Goal: Task Accomplishment & Management: Manage account settings

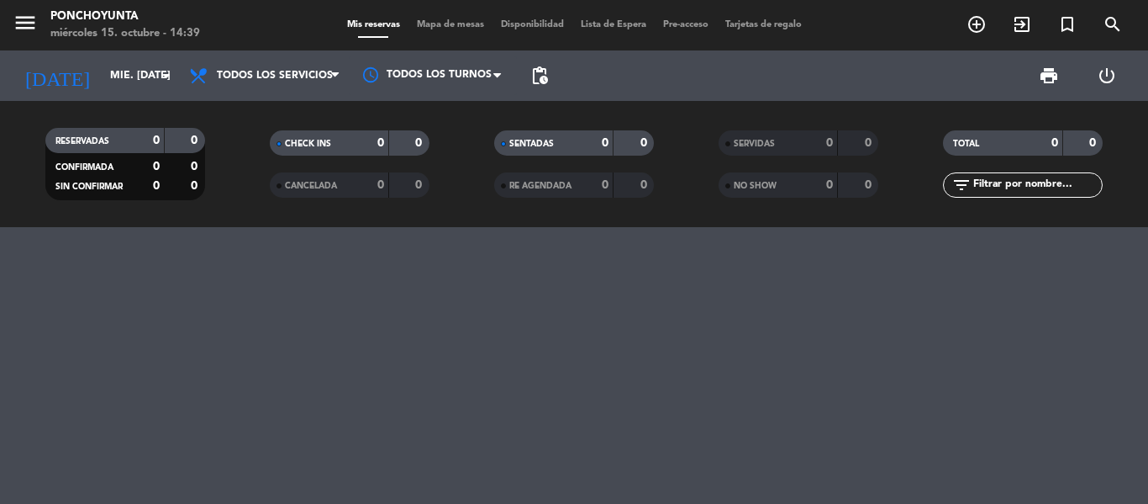
click at [679, 27] on span "Pre-acceso" at bounding box center [686, 24] width 62 height 9
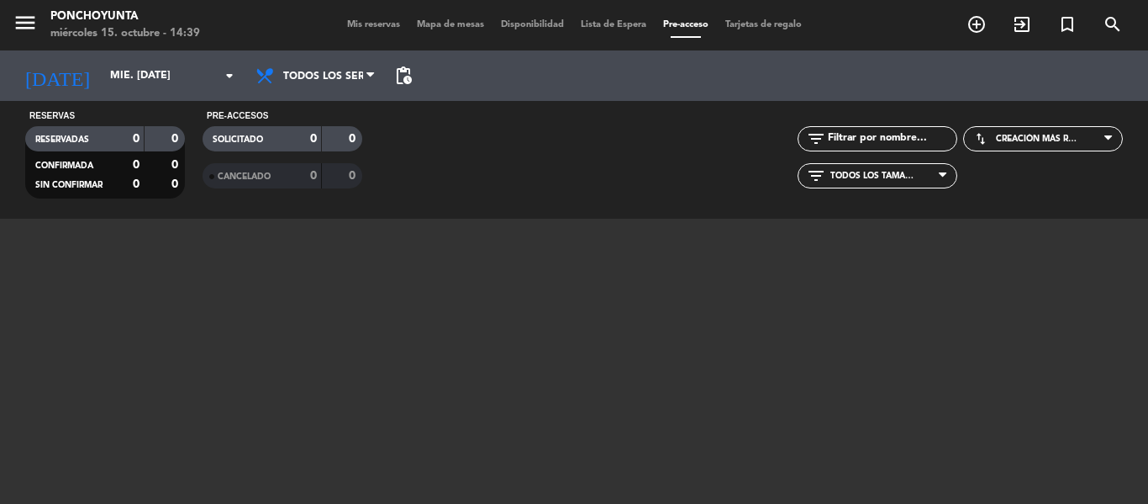
click at [584, 25] on span "Lista de Espera" at bounding box center [613, 24] width 82 height 9
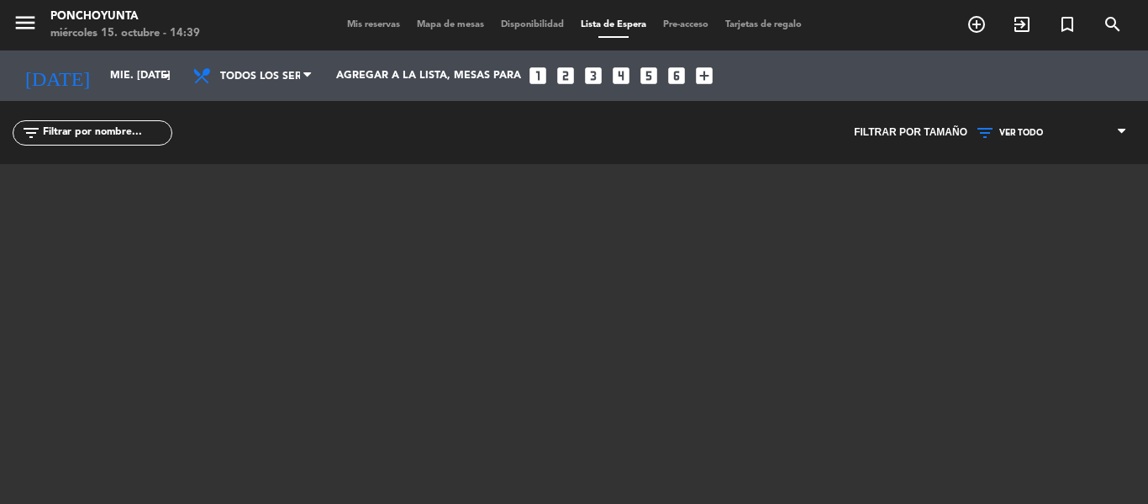
click at [700, 26] on span "Pre-acceso" at bounding box center [686, 24] width 62 height 9
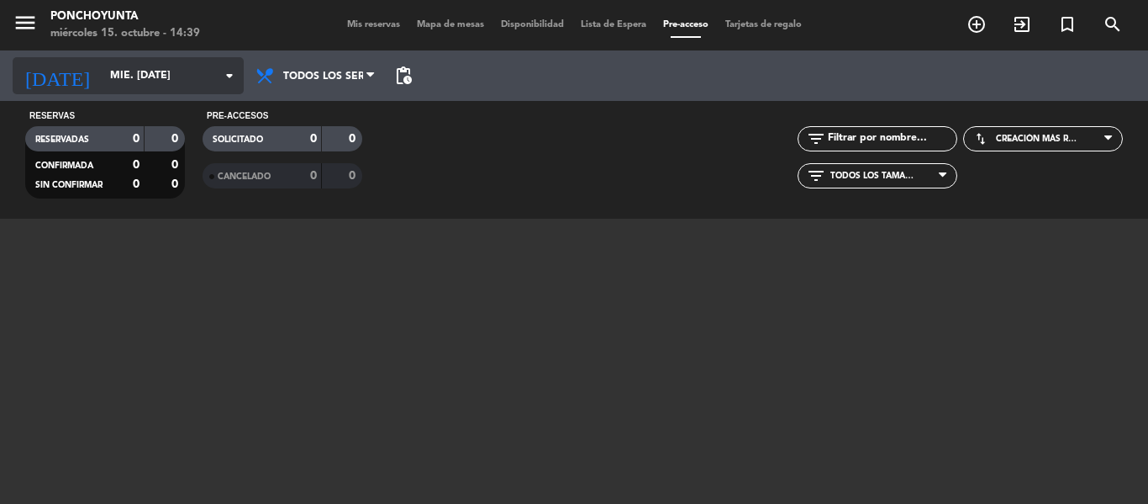
click at [168, 81] on input "mié. [DATE]" at bounding box center [173, 75] width 142 height 29
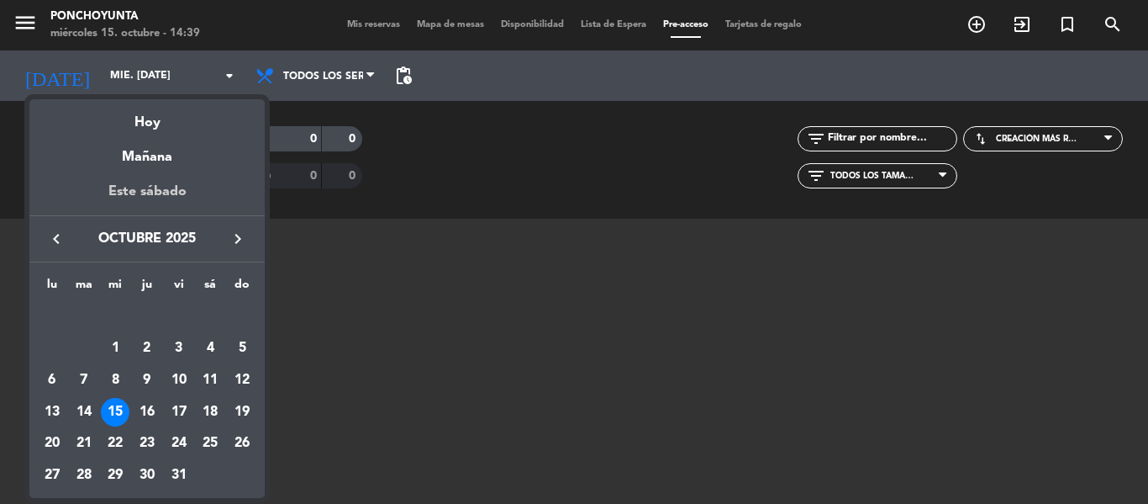
click at [157, 193] on div "Este sábado" at bounding box center [146, 191] width 235 height 47
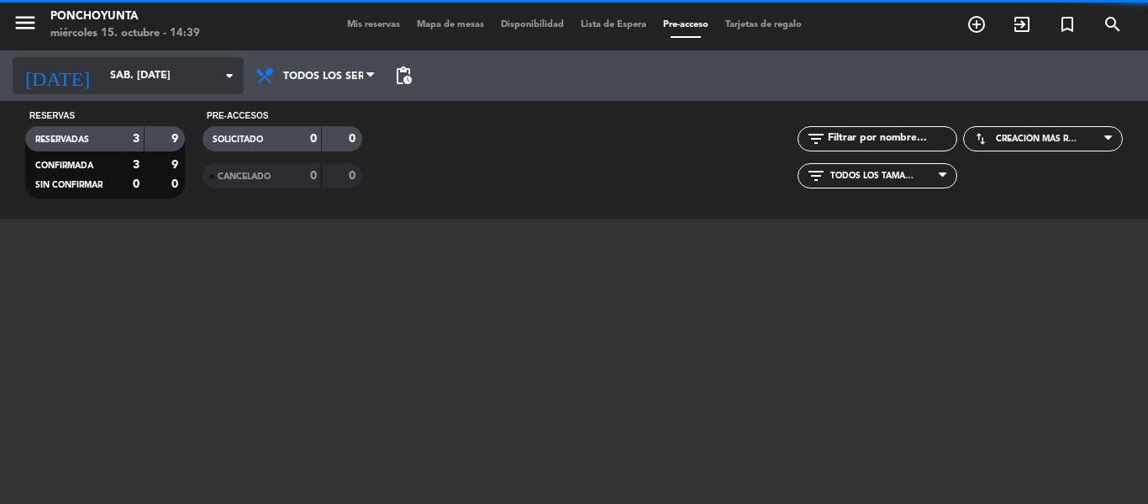
click at [219, 69] on icon "arrow_drop_down" at bounding box center [229, 76] width 20 height 20
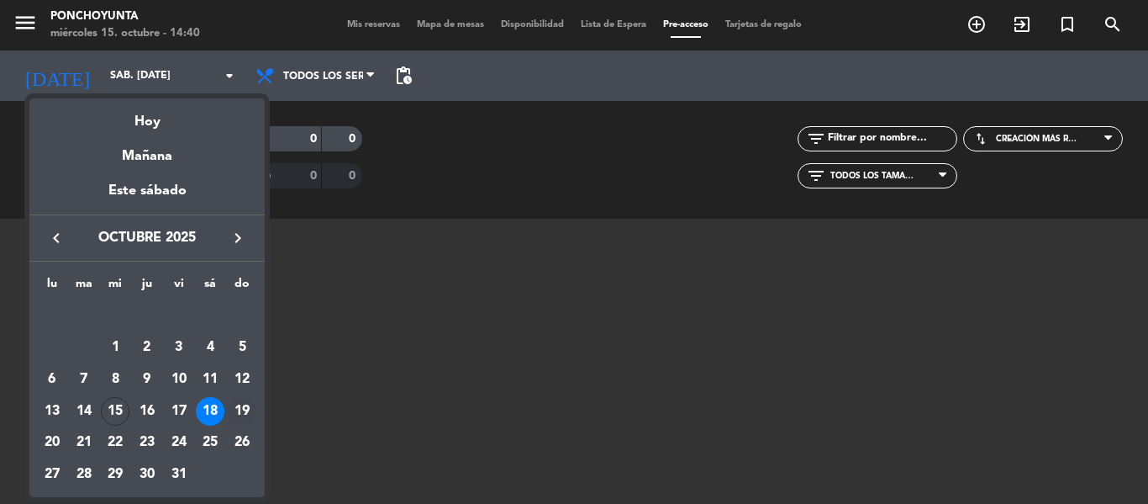
click at [242, 409] on div "19" at bounding box center [242, 411] width 29 height 29
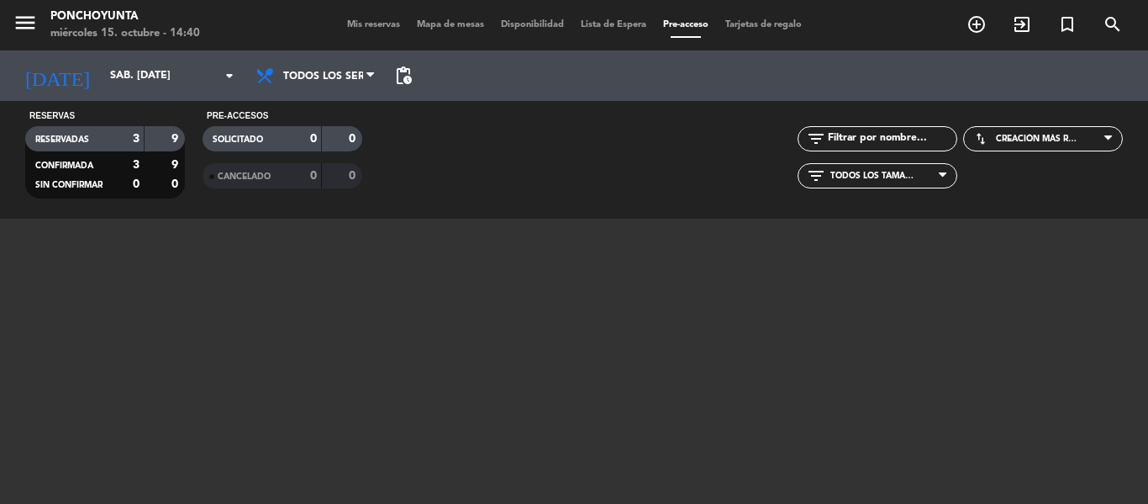
type input "dom. [DATE]"
click at [606, 18] on div "Mis reservas Mapa de mesas Disponibilidad Lista de Espera fiber_manual_record P…" at bounding box center [575, 25] width 472 height 15
click at [637, 26] on span "Lista de Espera fiber_manual_record" at bounding box center [613, 24] width 82 height 9
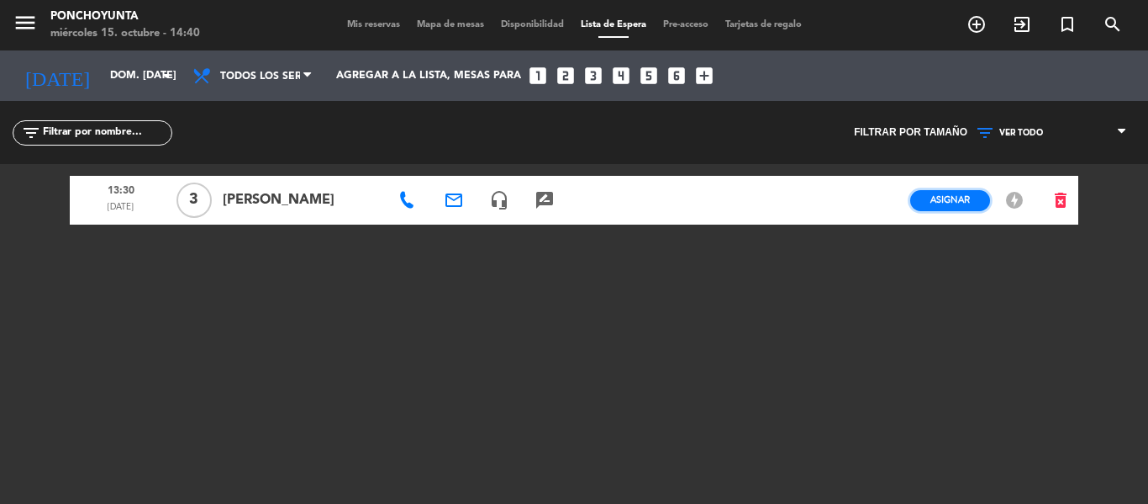
click at [945, 206] on span "Asignar" at bounding box center [951, 199] width 40 height 13
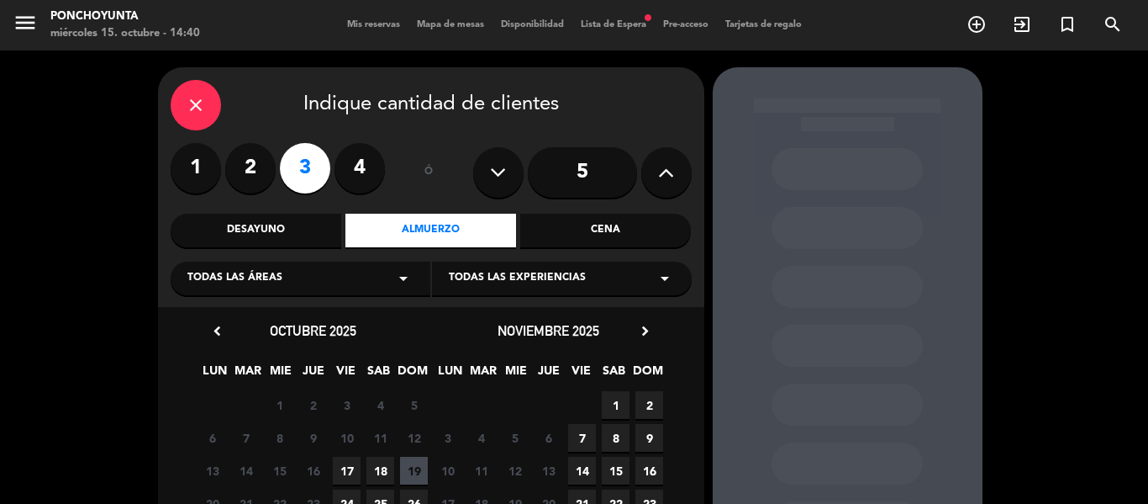
click at [414, 462] on span "19" at bounding box center [414, 470] width 28 height 28
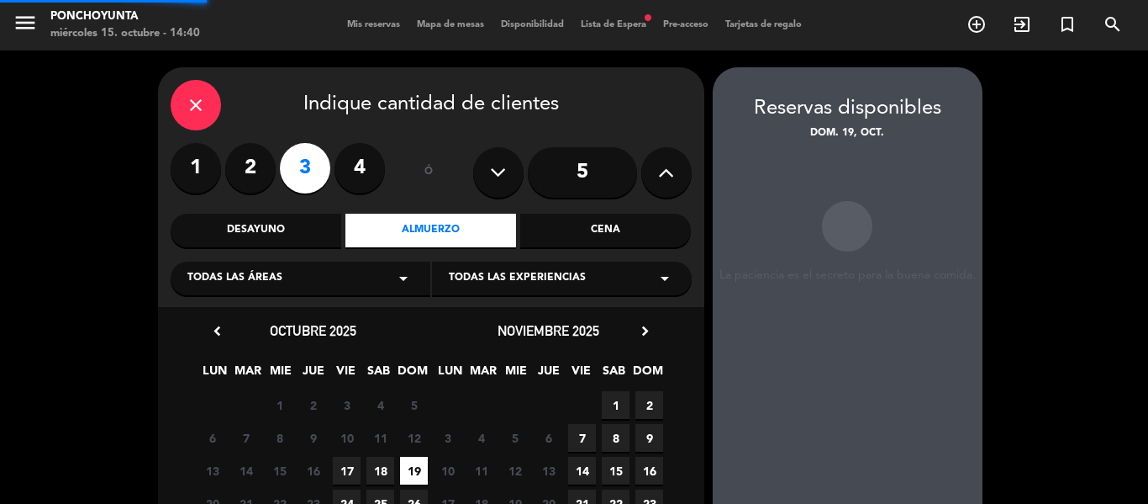
scroll to position [67, 0]
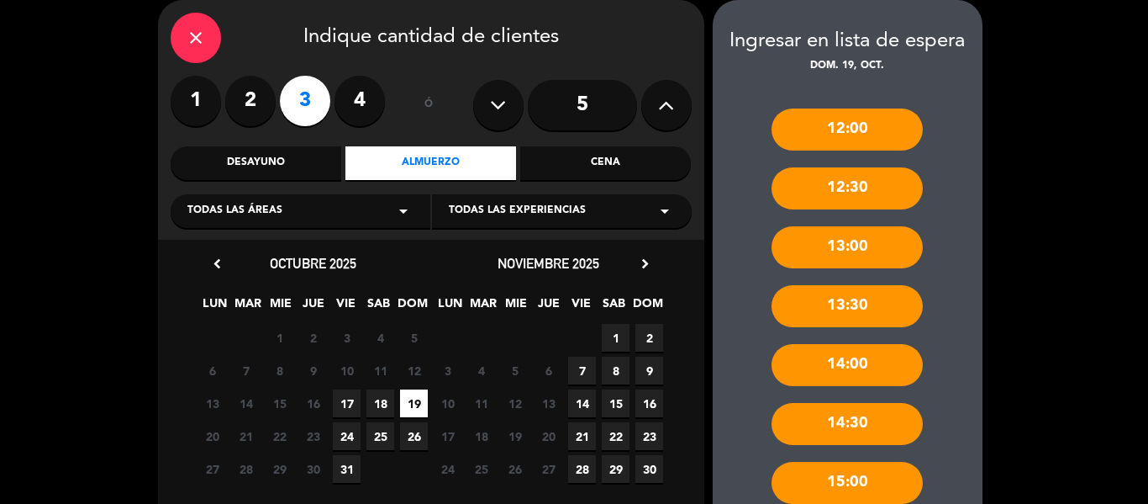
click at [835, 306] on div "13:30" at bounding box center [847, 306] width 151 height 42
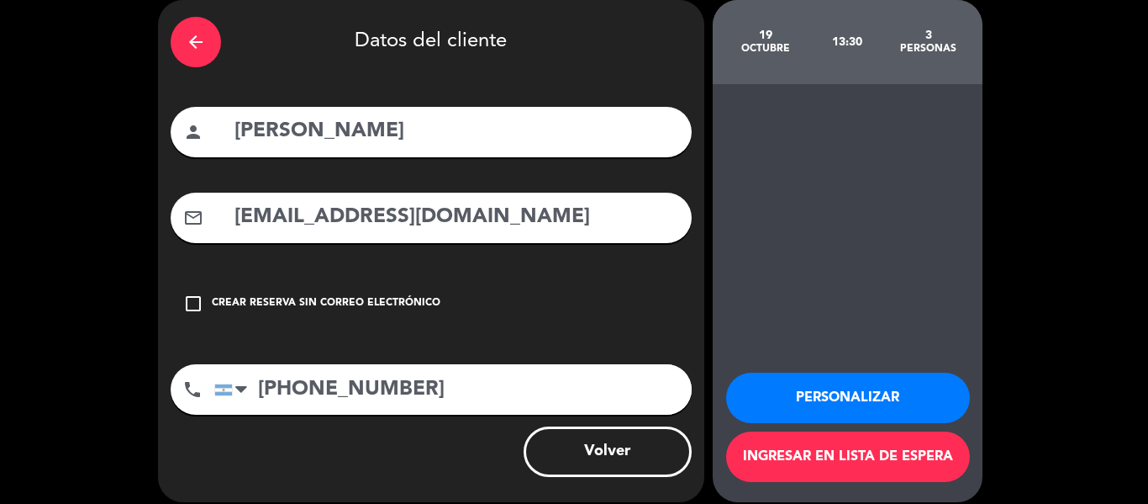
click at [832, 455] on button "Ingresar en lista de espera" at bounding box center [848, 456] width 244 height 50
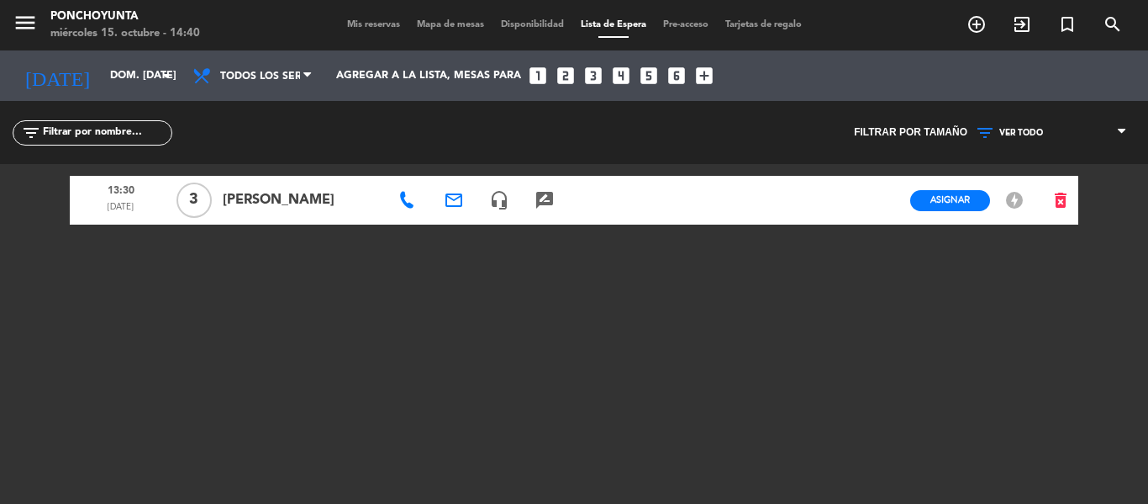
click at [980, 131] on icon at bounding box center [987, 133] width 24 height 20
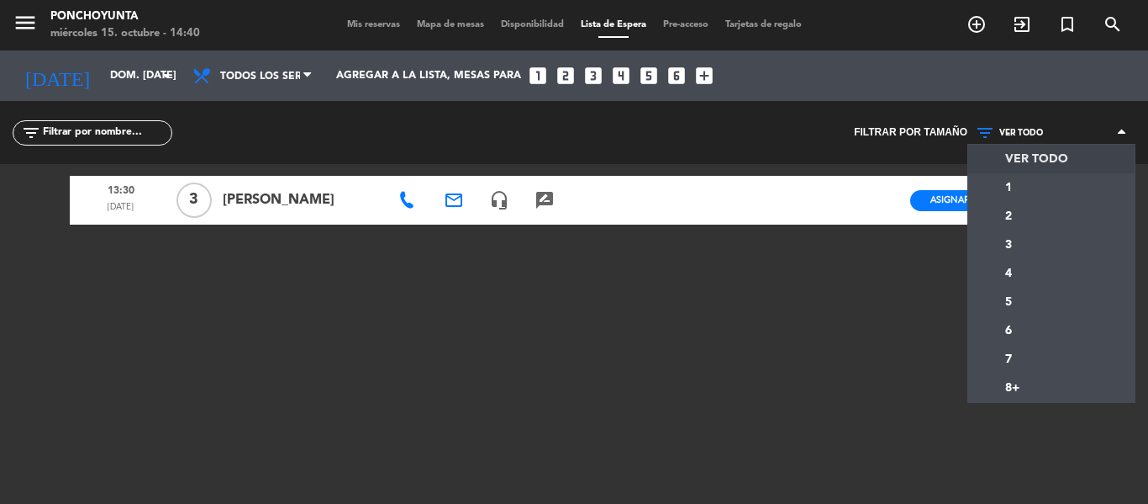
click at [979, 131] on icon at bounding box center [987, 133] width 24 height 20
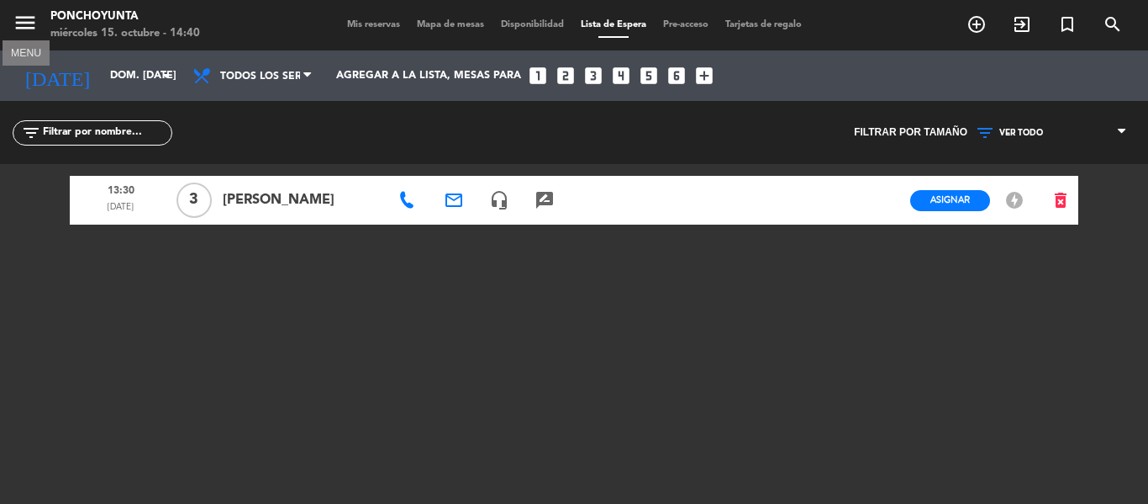
click at [17, 29] on icon "menu" at bounding box center [25, 22] width 25 height 25
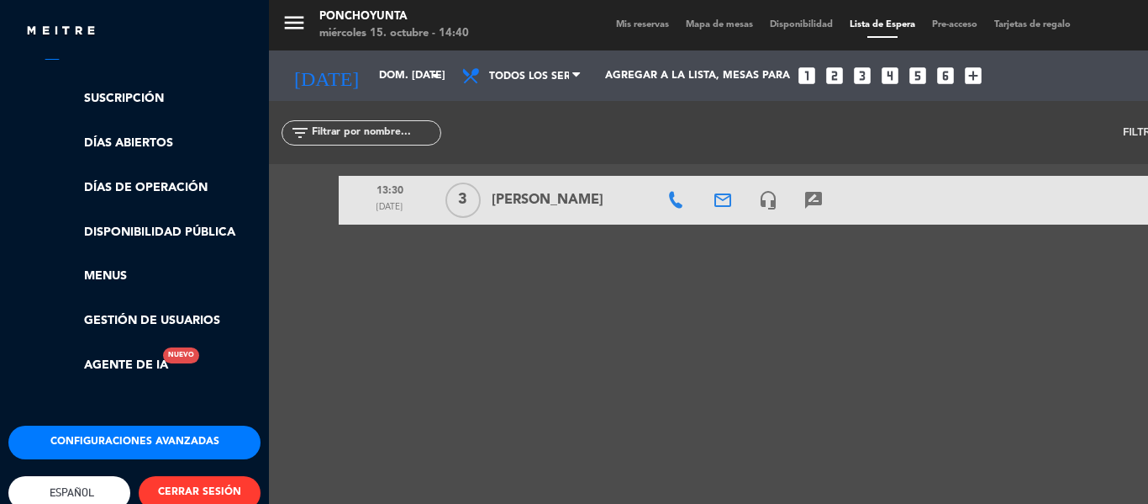
scroll to position [330, 0]
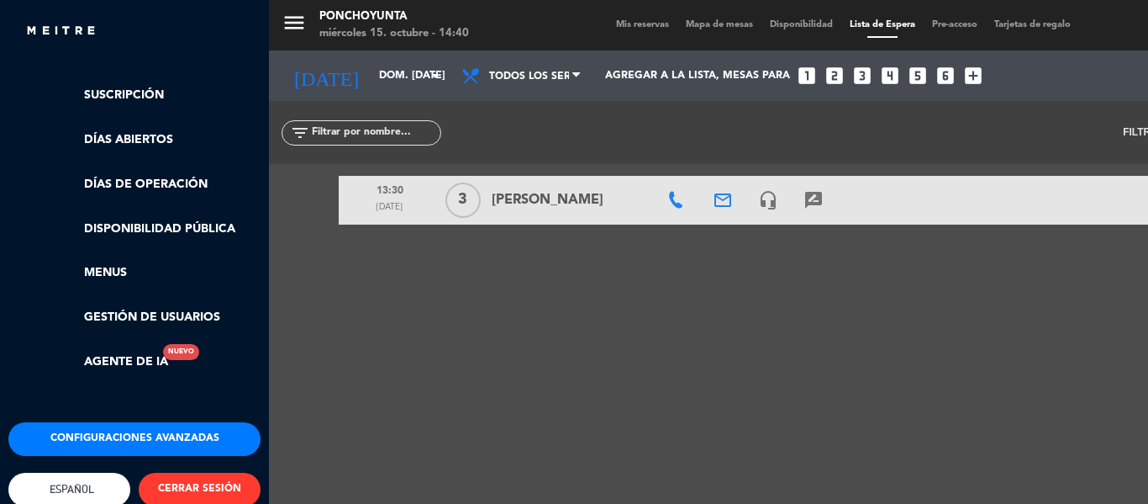
click at [133, 445] on button "Configuraciones avanzadas" at bounding box center [134, 439] width 252 height 34
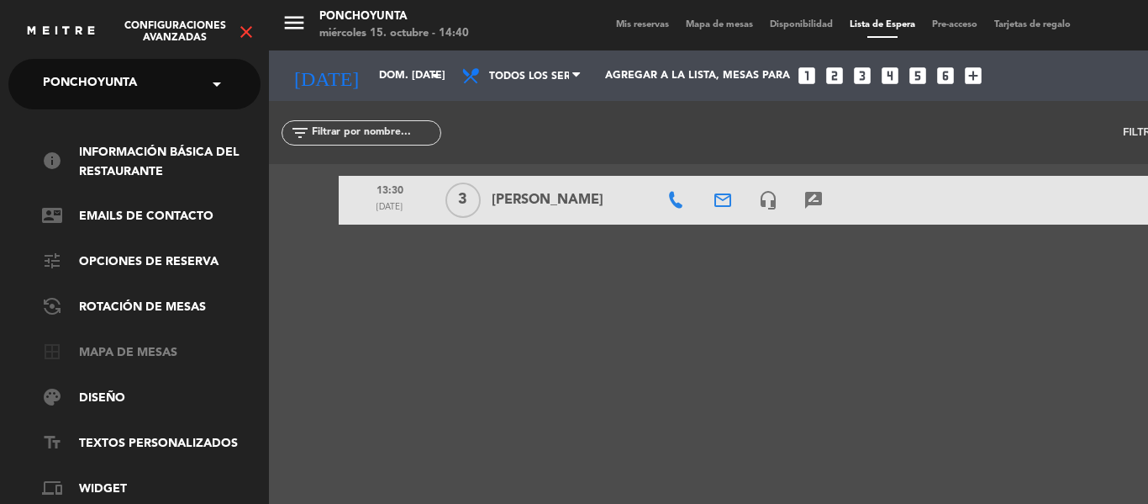
click at [140, 356] on link "border_all Mapa de mesas" at bounding box center [151, 353] width 219 height 20
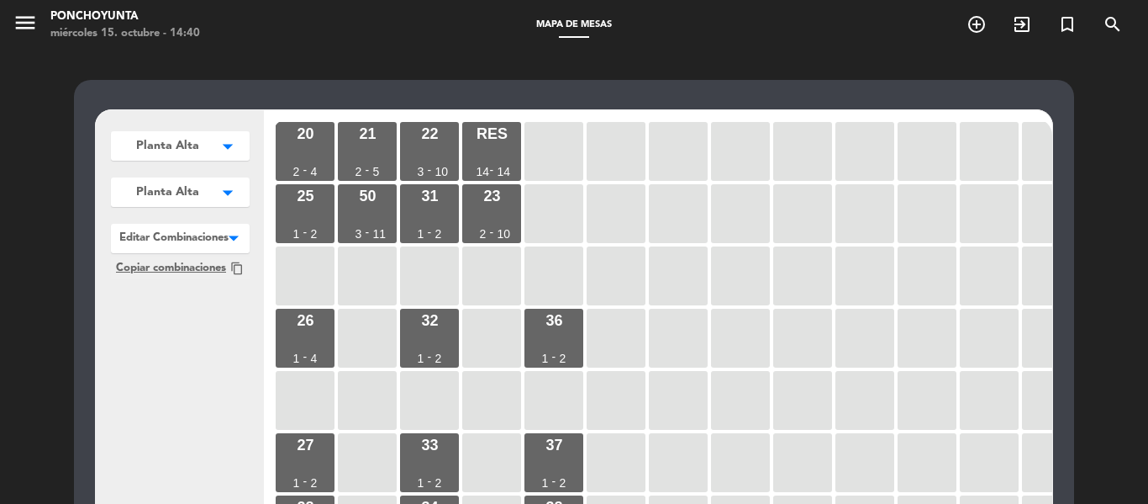
click at [225, 196] on icon "arrow_drop_down" at bounding box center [227, 192] width 25 height 17
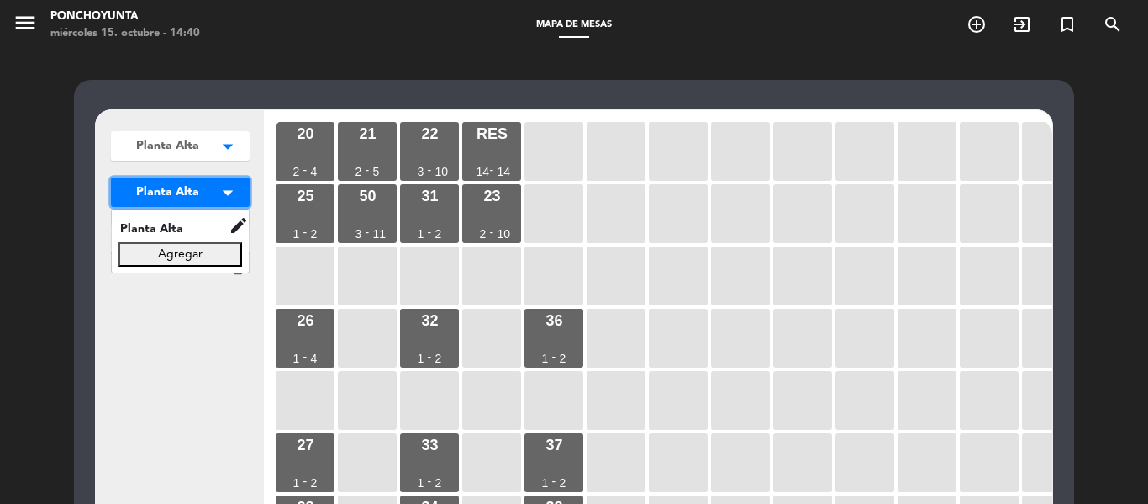
click at [225, 196] on icon "arrow_drop_down" at bounding box center [227, 192] width 25 height 17
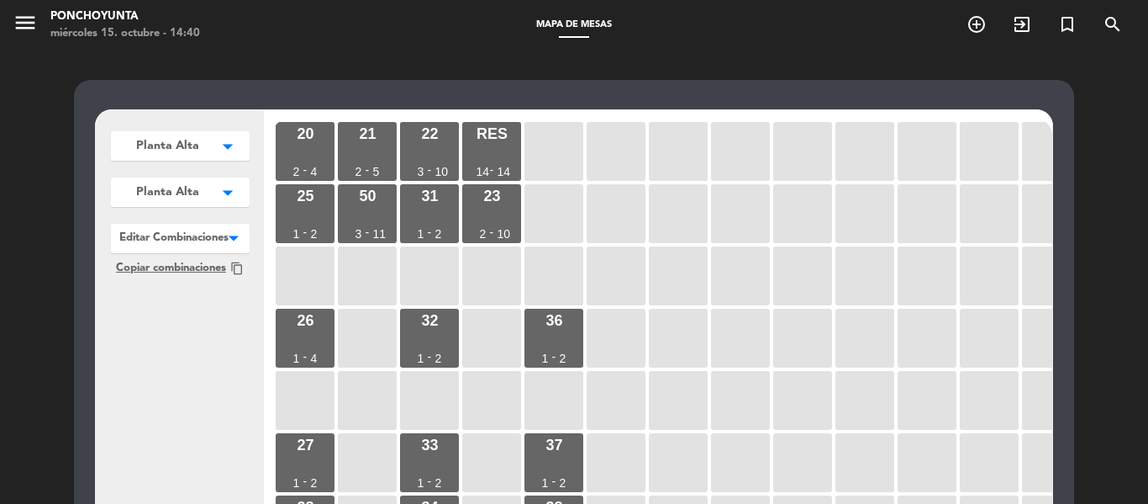
click at [223, 153] on icon "arrow_drop_down" at bounding box center [227, 146] width 25 height 17
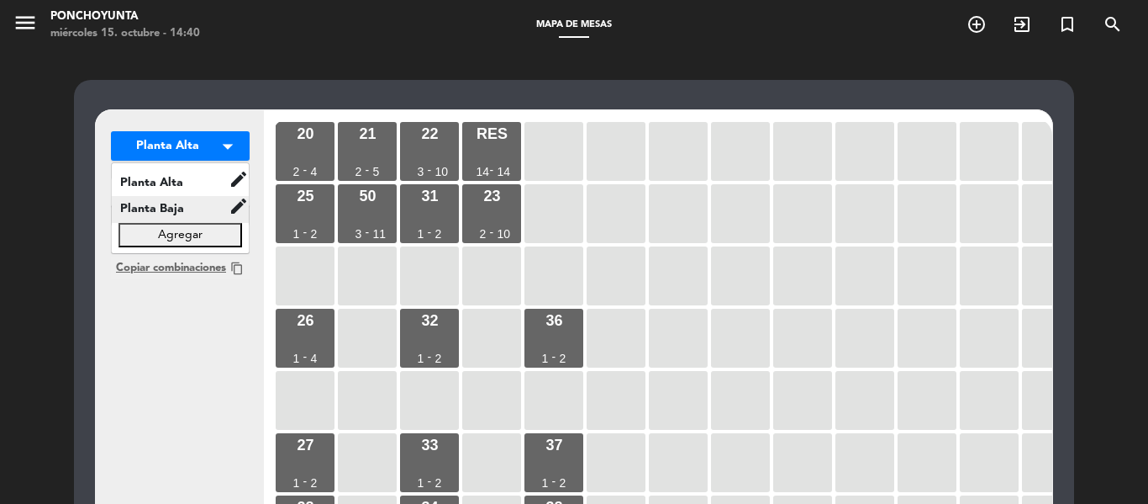
click at [187, 216] on span "Planta Baja" at bounding box center [170, 208] width 117 height 19
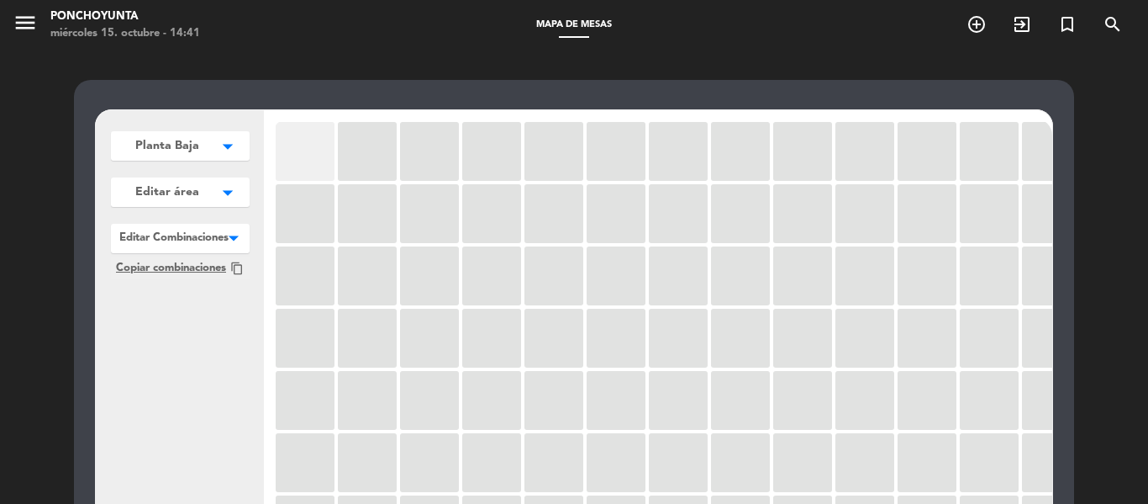
click at [310, 165] on div at bounding box center [305, 151] width 59 height 59
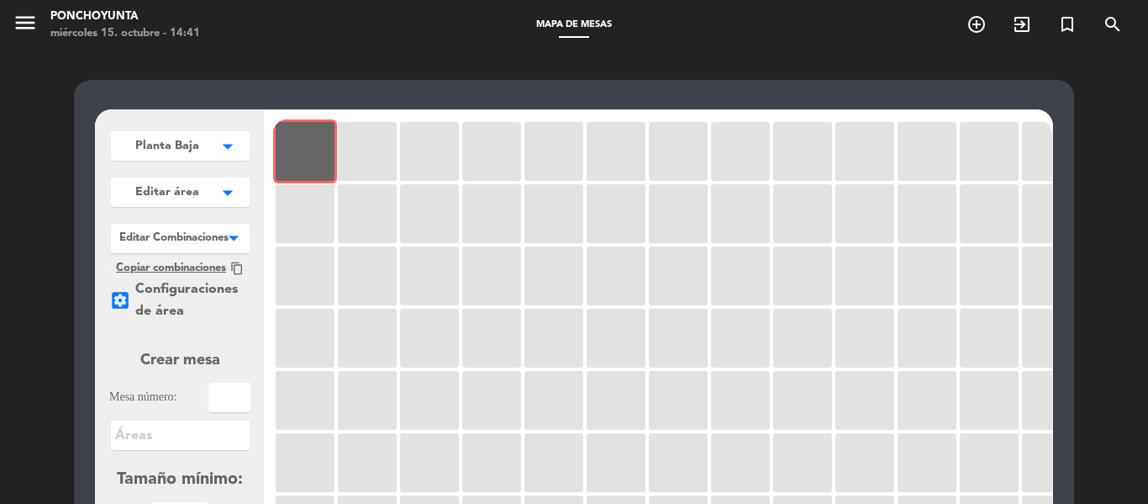
click at [235, 394] on input "text" at bounding box center [229, 397] width 42 height 29
type input "1"
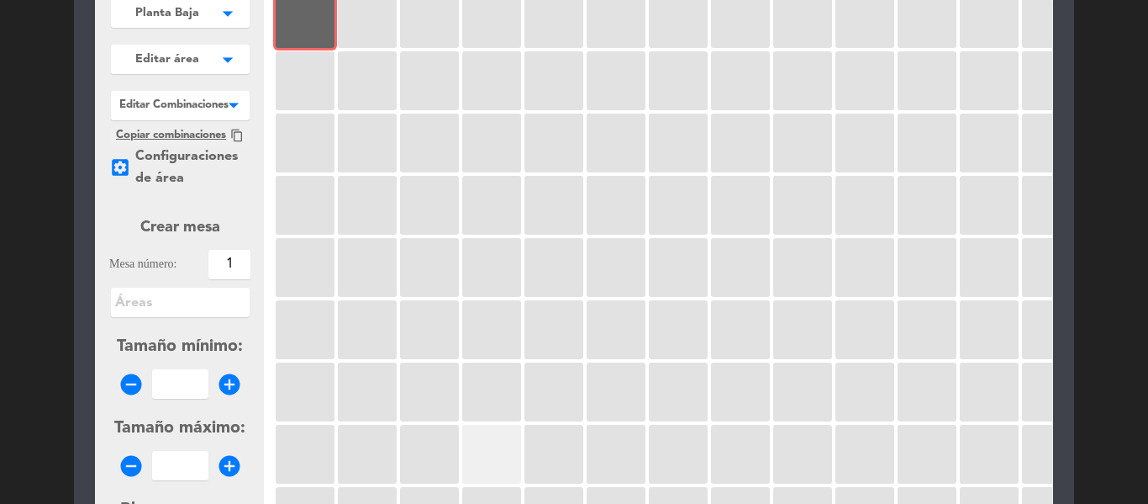
scroll to position [135, 0]
click at [232, 386] on icon "add_circle" at bounding box center [229, 382] width 25 height 25
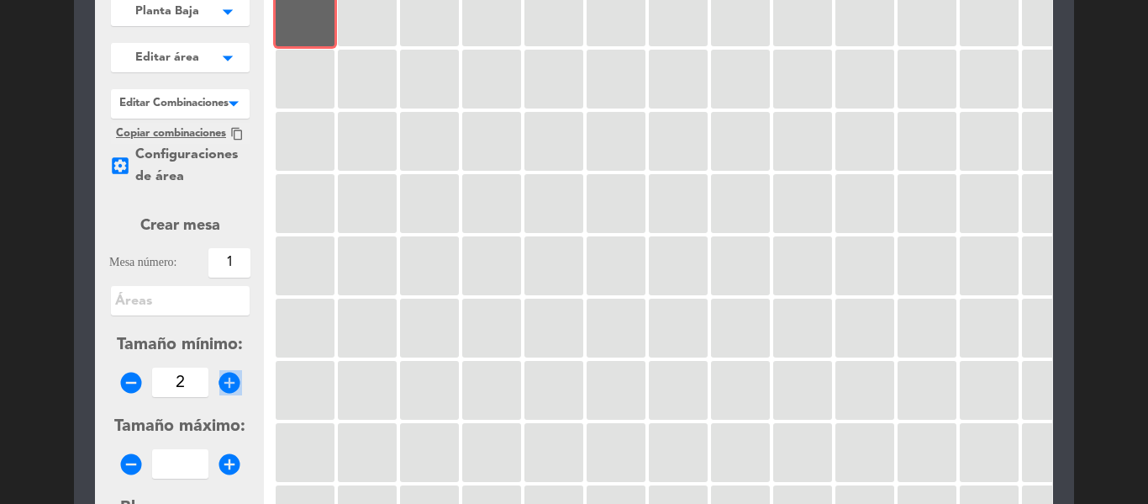
click at [232, 386] on icon "add_circle" at bounding box center [229, 382] width 25 height 25
type input "4"
click at [227, 467] on icon "add_circle" at bounding box center [229, 463] width 25 height 25
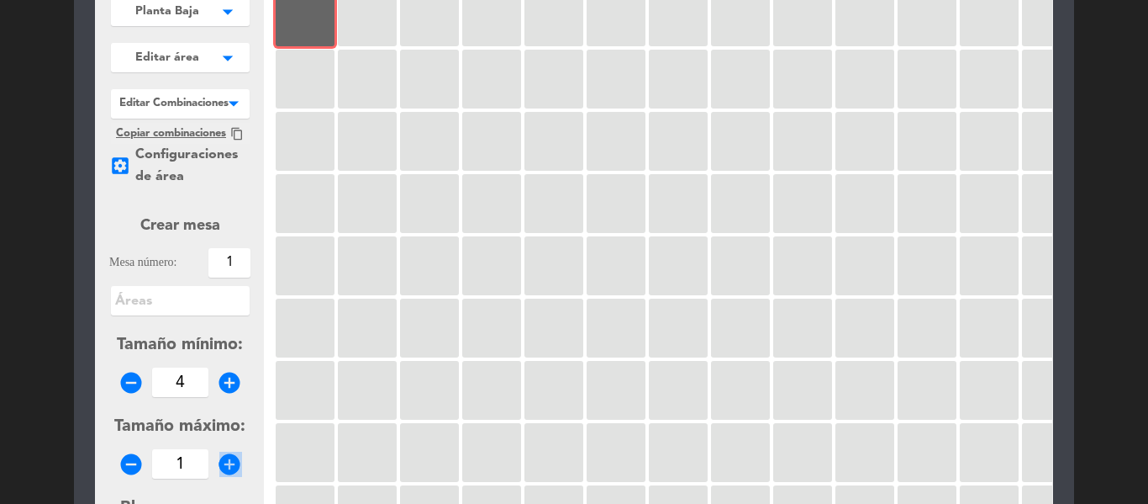
click at [227, 467] on icon "add_circle" at bounding box center [229, 463] width 25 height 25
type input "4"
click at [1115, 356] on div "Planta Baja arrow_drop_down Planta Alta edit renombrar borrar Planta Baja edit …" at bounding box center [574, 401] width 1148 height 971
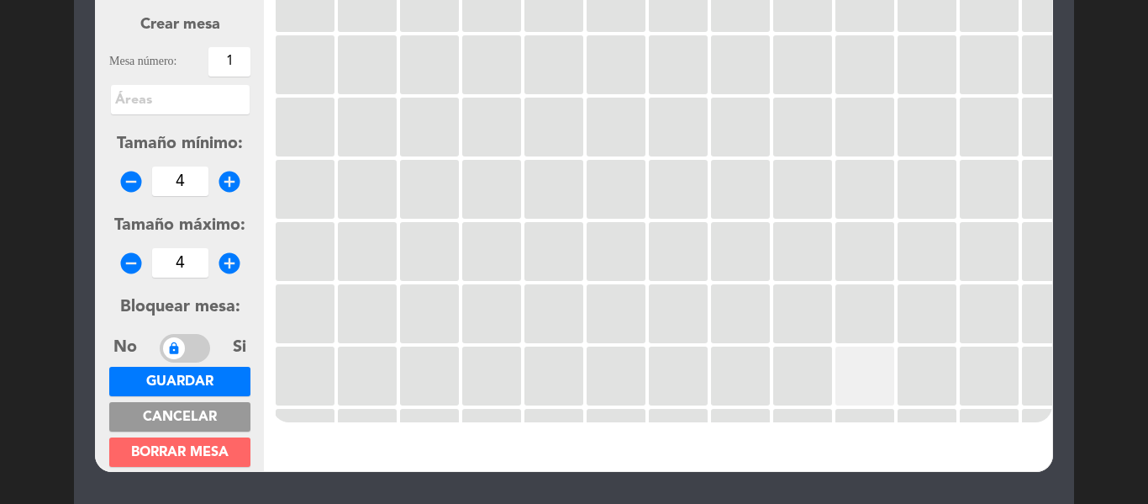
scroll to position [336, 0]
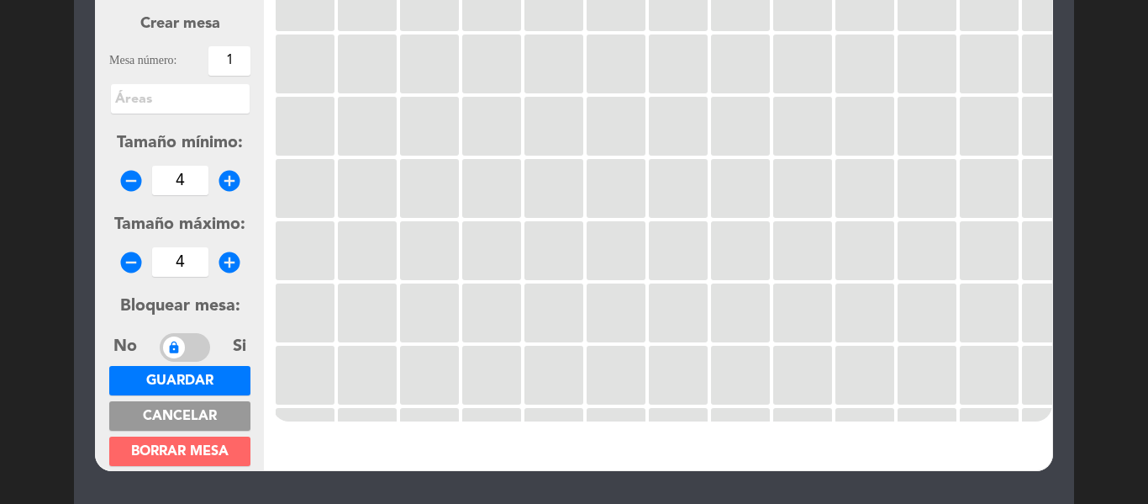
drag, startPoint x: 1115, startPoint y: 356, endPoint x: 630, endPoint y: 485, distance: 501.8
click at [630, 485] on div "Planta Baja arrow_drop_down Planta Alta edit renombrar borrar Planta Baja edit …" at bounding box center [574, 199] width 1148 height 971
click at [189, 381] on span "Guardar" at bounding box center [179, 380] width 67 height 13
click at [166, 95] on div at bounding box center [180, 95] width 139 height 22
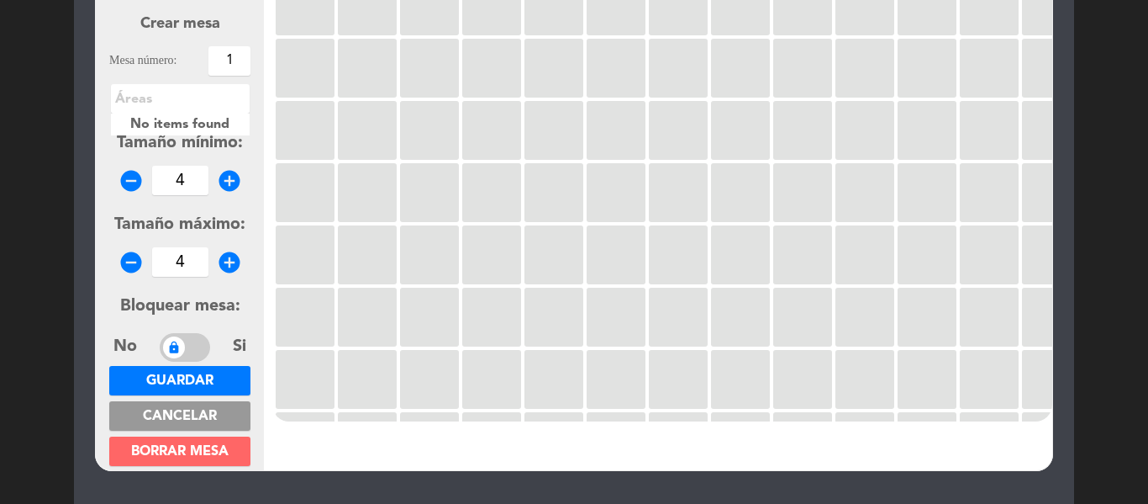
click at [172, 121] on div "No items found" at bounding box center [180, 124] width 139 height 22
click at [135, 91] on div at bounding box center [180, 95] width 139 height 22
click at [134, 91] on div at bounding box center [180, 95] width 139 height 22
click at [187, 145] on span "Tamaño mínimo:" at bounding box center [180, 143] width 126 height 17
click at [186, 386] on span "Guardar" at bounding box center [179, 380] width 67 height 13
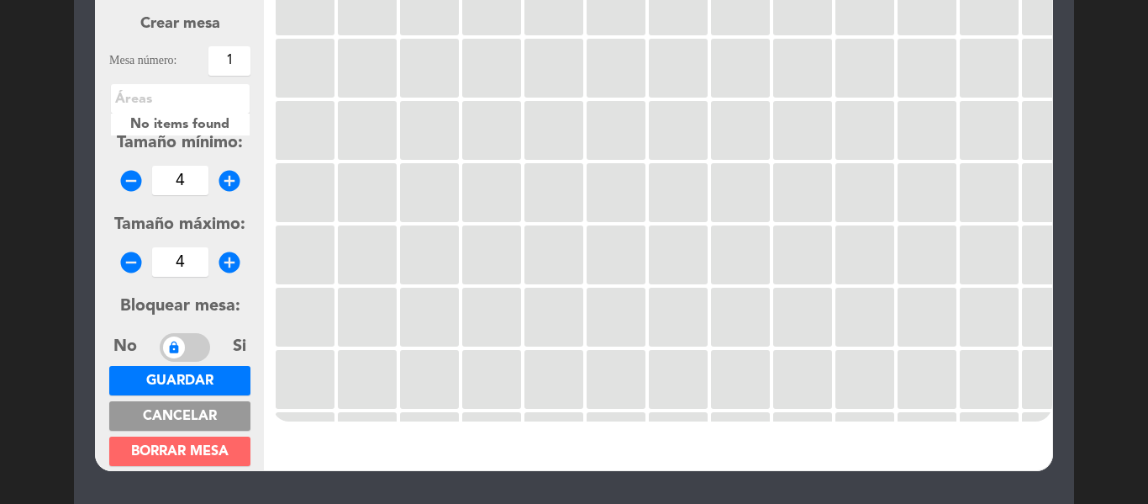
click at [135, 96] on div at bounding box center [180, 95] width 139 height 22
click at [153, 122] on div "No items found" at bounding box center [180, 124] width 139 height 22
click at [1147, 322] on div "Planta Baja arrow_drop_down Planta Alta edit renombrar borrar Planta Baja edit …" at bounding box center [574, 199] width 1148 height 971
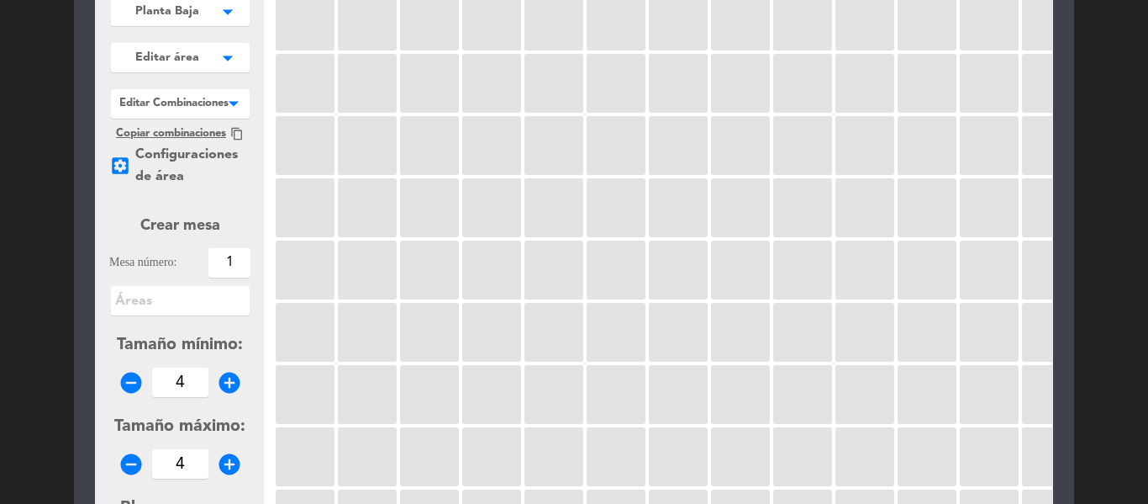
scroll to position [0, 0]
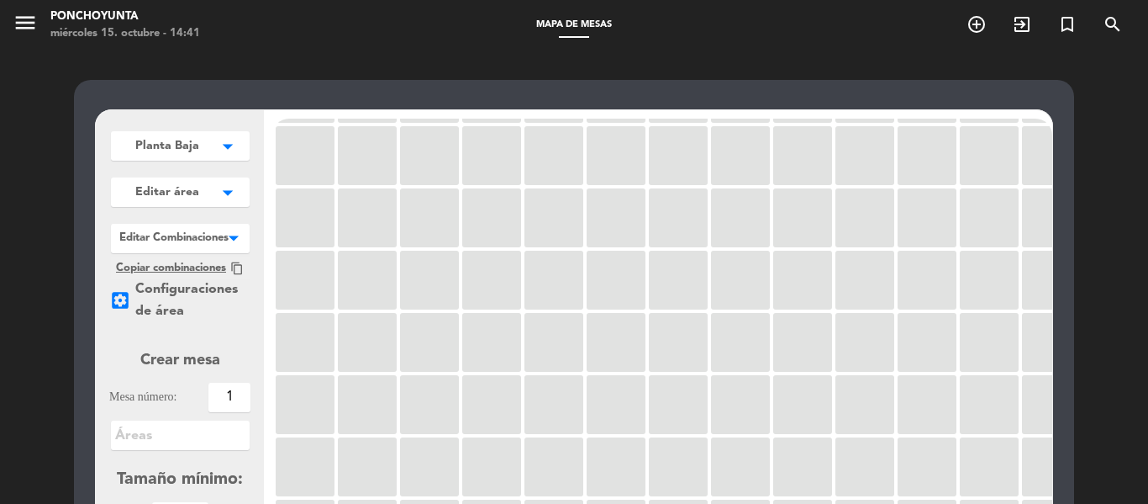
click at [228, 195] on icon "arrow_drop_down" at bounding box center [227, 192] width 25 height 17
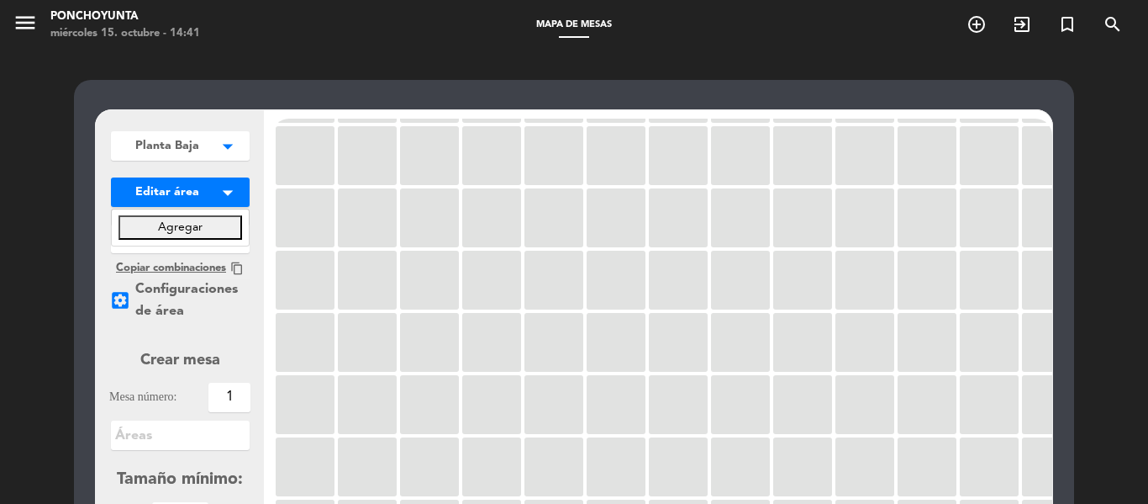
click at [206, 221] on button "Agregar" at bounding box center [181, 227] width 124 height 24
click at [193, 238] on input "text" at bounding box center [181, 227] width 124 height 24
click at [186, 265] on button "Guardar" at bounding box center [181, 263] width 124 height 24
click at [179, 226] on input "text" at bounding box center [181, 227] width 124 height 24
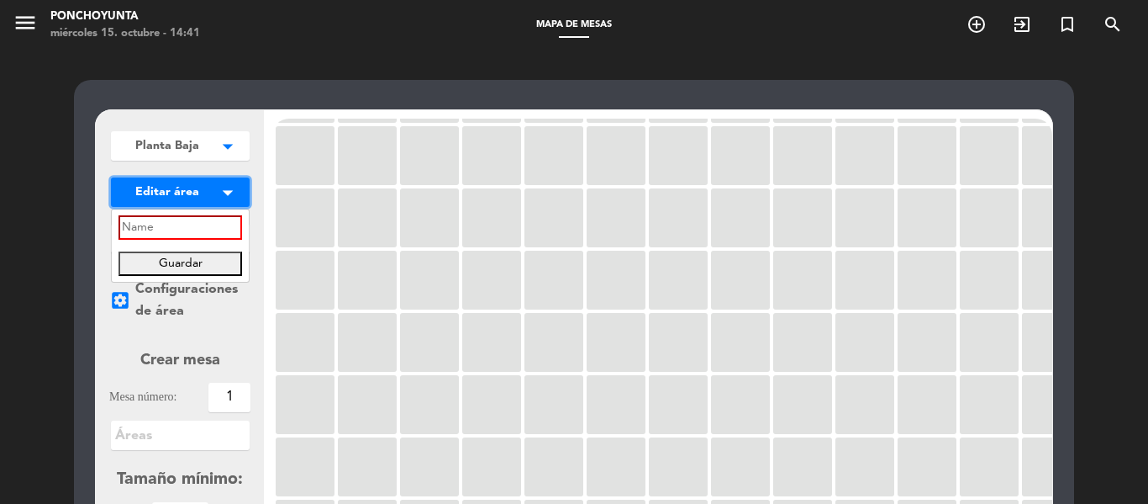
click at [218, 193] on icon "arrow_drop_down" at bounding box center [227, 192] width 25 height 17
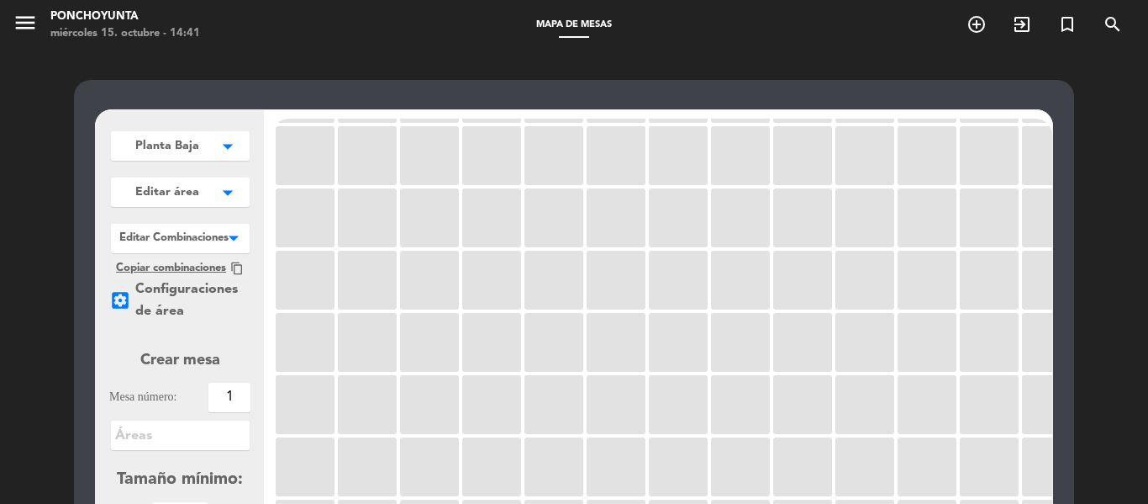
click at [151, 303] on div "settings_applications Configuraciones de área" at bounding box center [179, 300] width 141 height 44
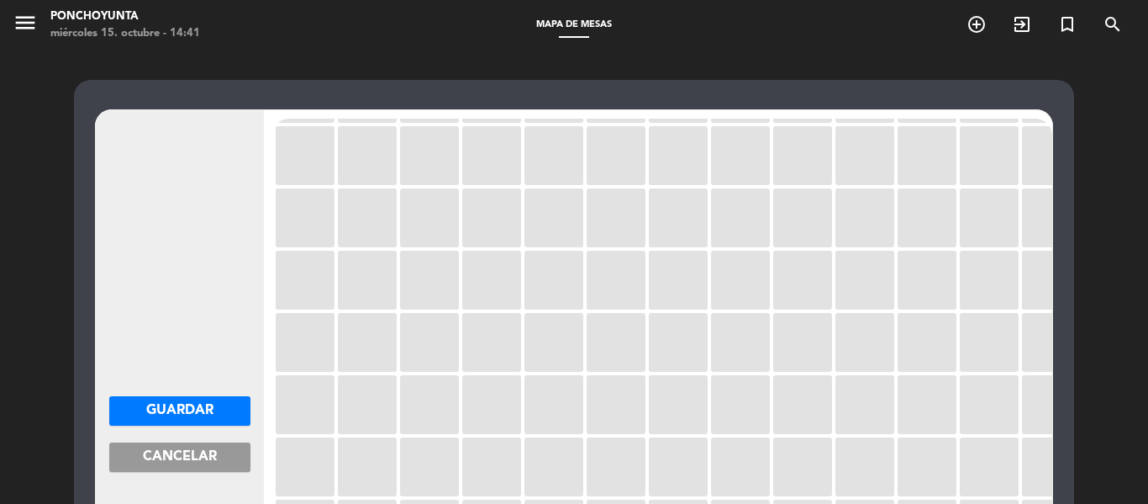
click at [184, 419] on button "Guardar" at bounding box center [179, 410] width 141 height 29
click at [184, 404] on span "Guardar" at bounding box center [179, 410] width 67 height 13
click at [1148, 324] on div "Guardar Cancelar Actualizar disponibilidad" at bounding box center [574, 511] width 1148 height 922
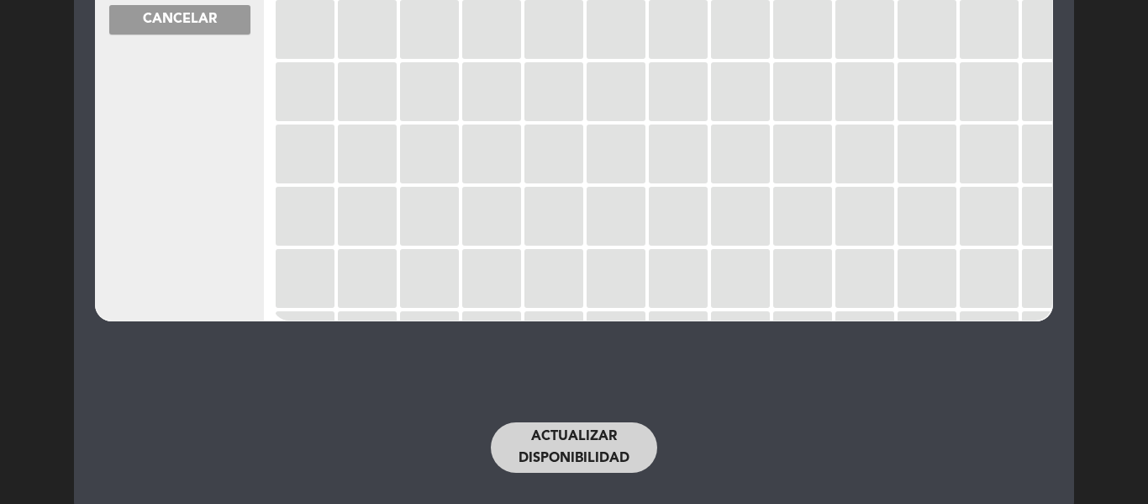
scroll to position [435, 0]
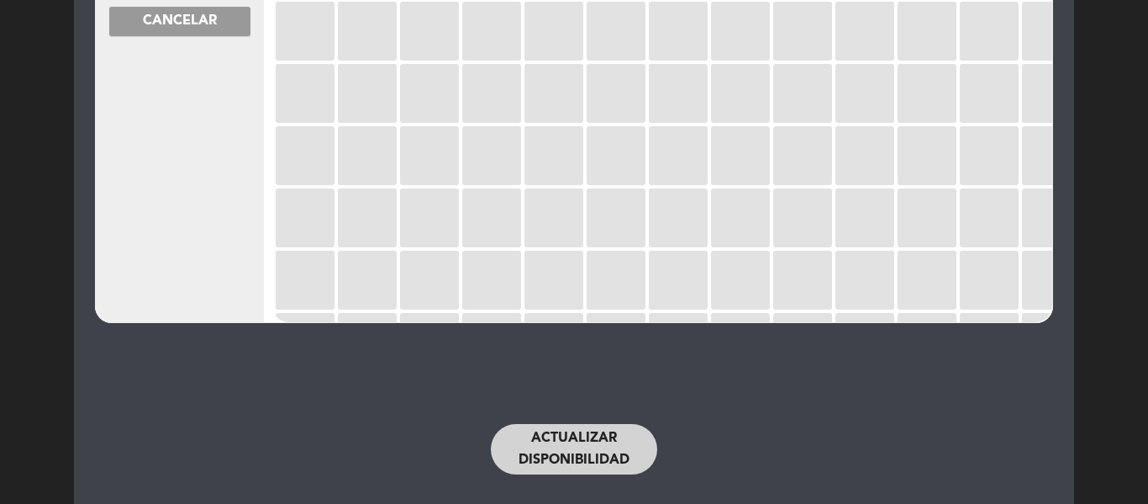
click at [605, 467] on button "Actualizar disponibilidad" at bounding box center [574, 449] width 166 height 50
click at [554, 447] on button "Actualizar disponibilidad" at bounding box center [574, 449] width 166 height 50
drag, startPoint x: 1148, startPoint y: 422, endPoint x: 1145, endPoint y: 401, distance: 21.2
click at [1145, 401] on div "Guardar Cancelar Actualizar disponibilidad" at bounding box center [574, 76] width 1148 height 922
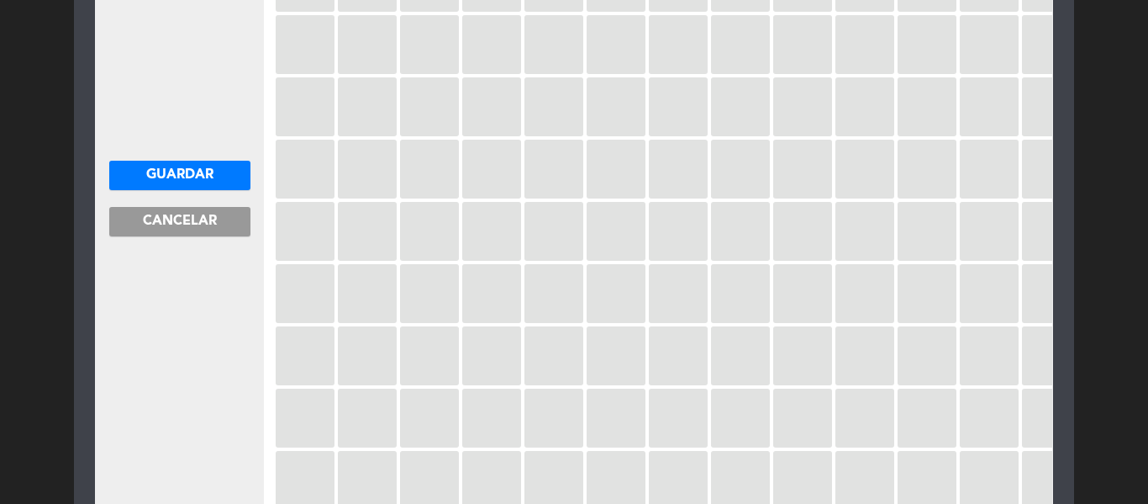
scroll to position [0, 0]
